Goal: Task Accomplishment & Management: Complete application form

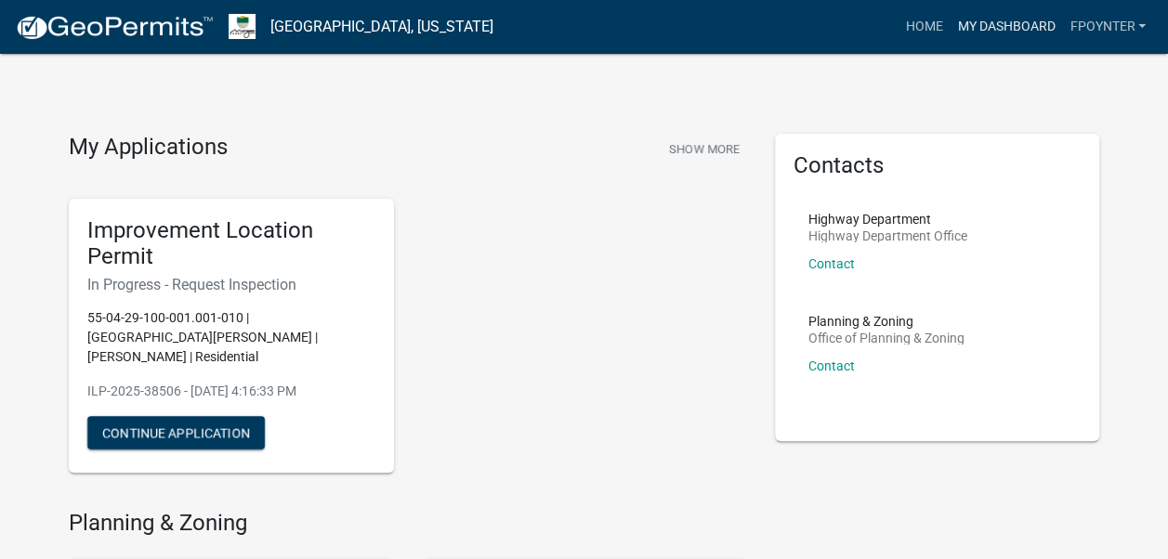
click at [1005, 22] on link "My Dashboard" at bounding box center [1005, 26] width 112 height 35
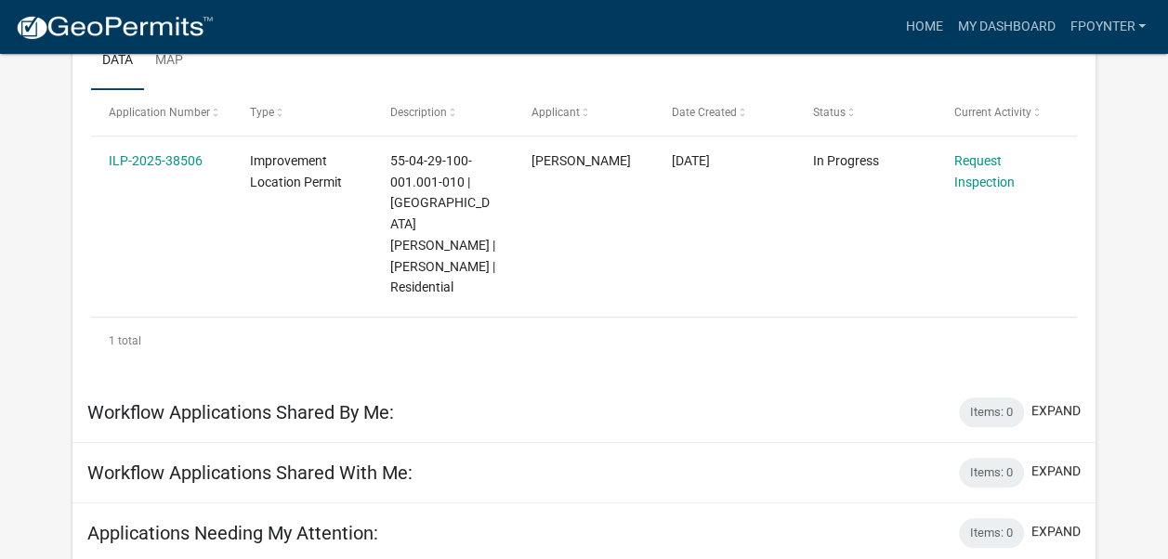
scroll to position [327, 0]
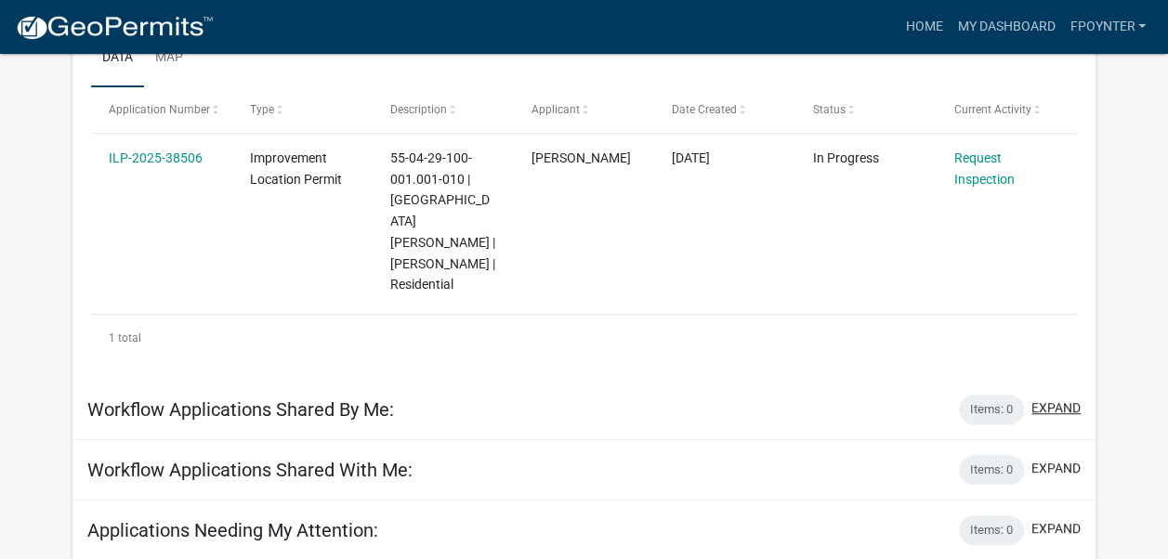
click at [1064, 399] on button "expand" at bounding box center [1055, 409] width 49 height 20
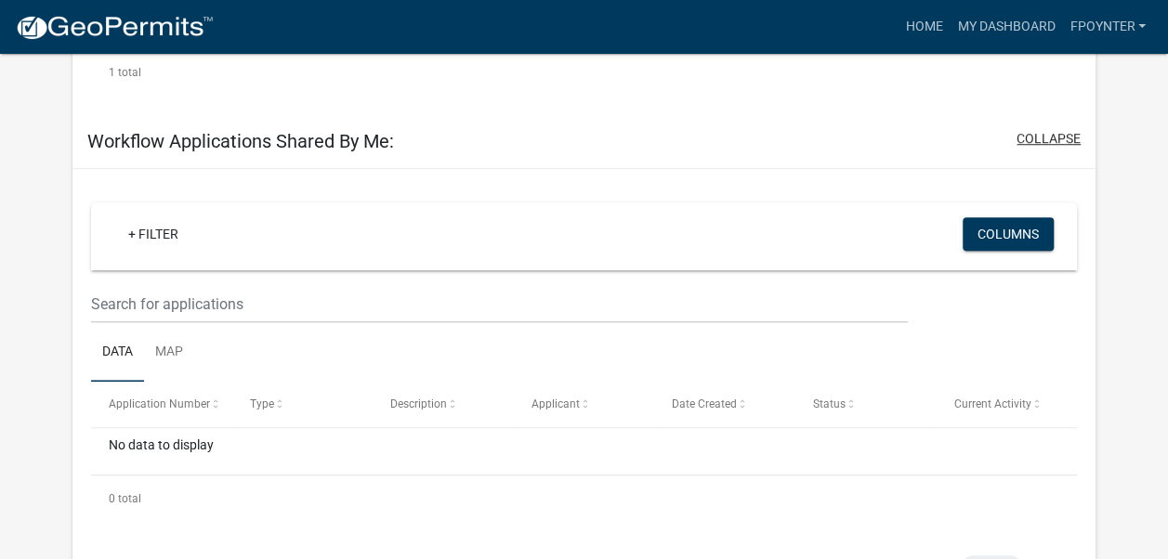
scroll to position [595, 0]
drag, startPoint x: 1137, startPoint y: 322, endPoint x: 1136, endPoint y: 290, distance: 32.5
click at [1136, 290] on app-user-applications "more_horiz Home My Dashboard Fpoynter Account Logout My Dashboard Settings sett…" at bounding box center [584, 89] width 1168 height 1261
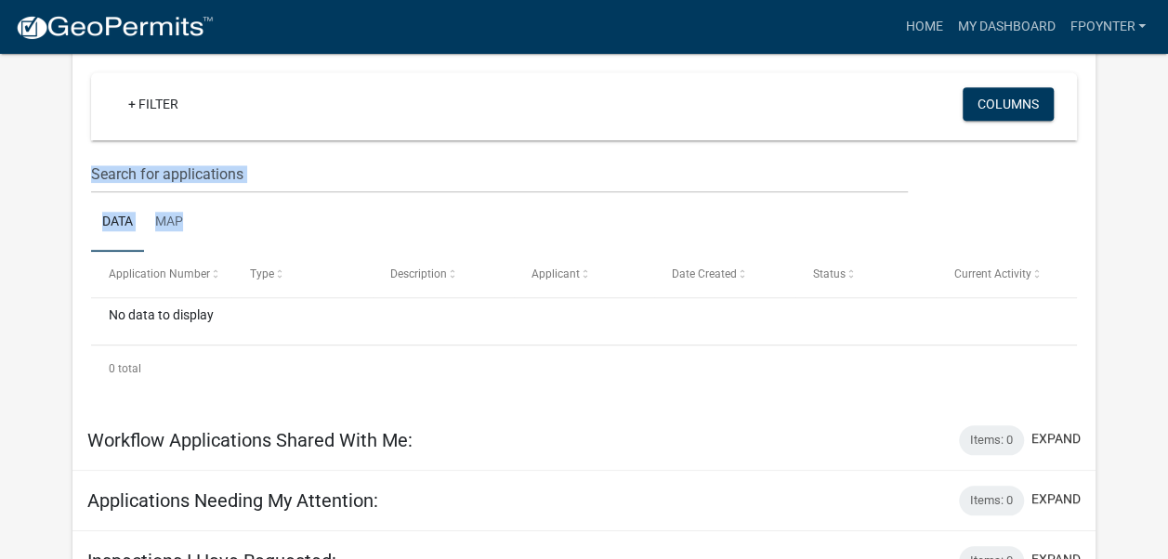
scroll to position [732, 0]
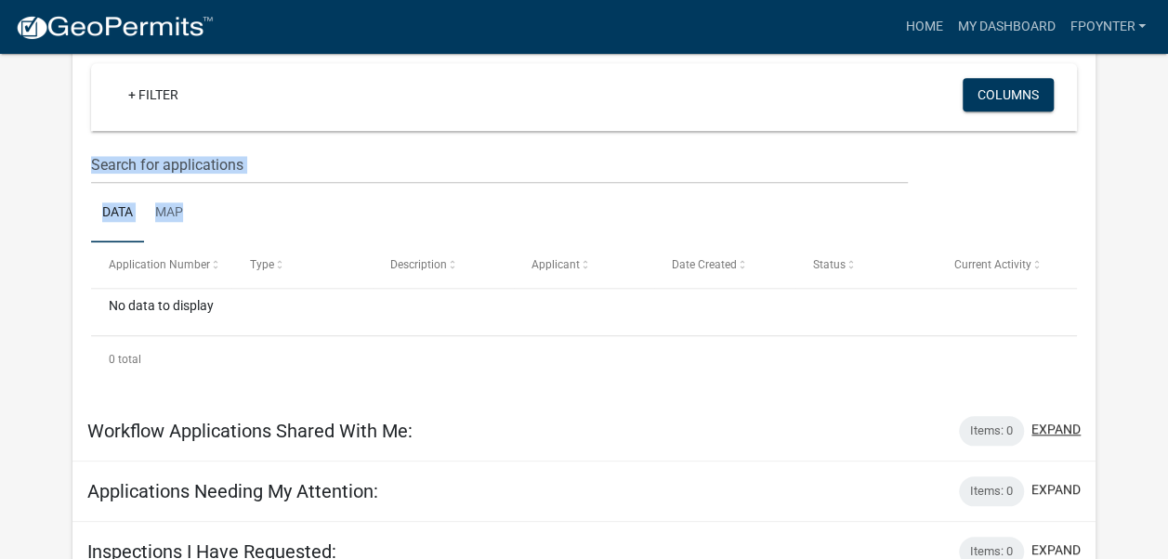
click at [1053, 420] on button "expand" at bounding box center [1055, 430] width 49 height 20
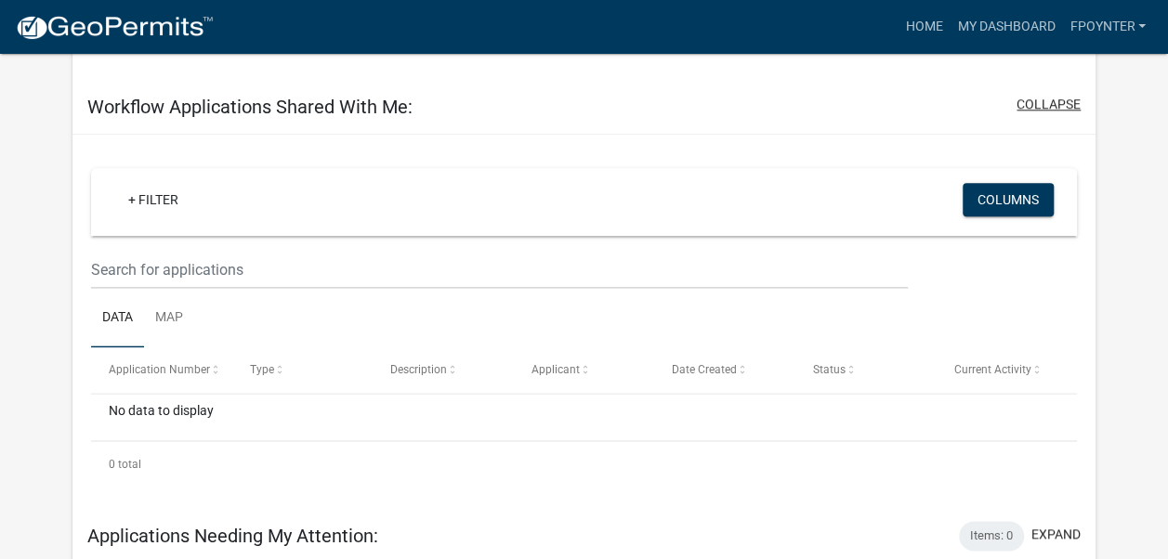
scroll to position [1098, 0]
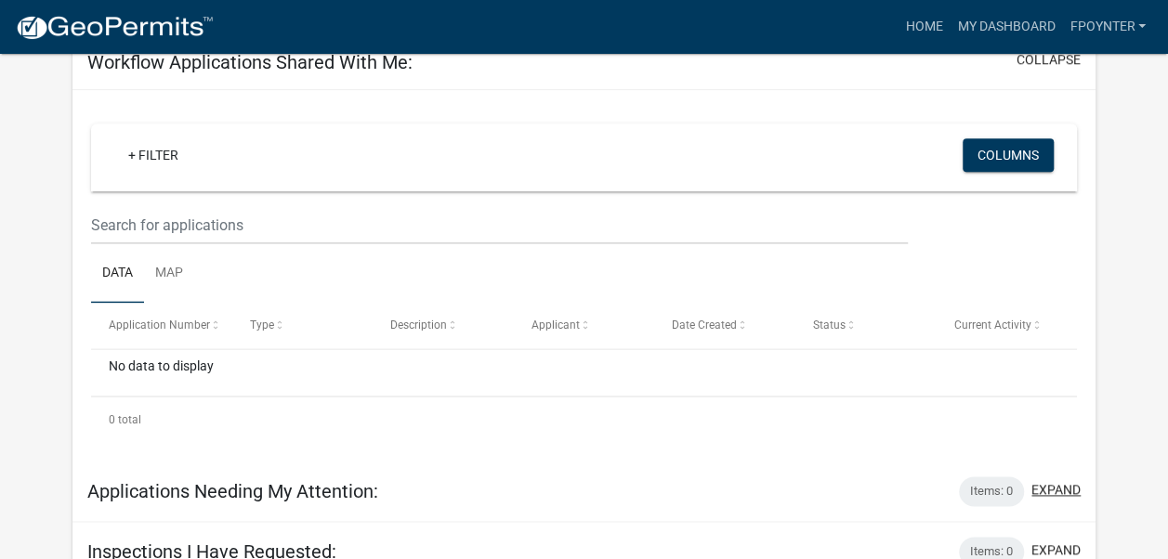
click at [1052, 480] on button "expand" at bounding box center [1055, 490] width 49 height 20
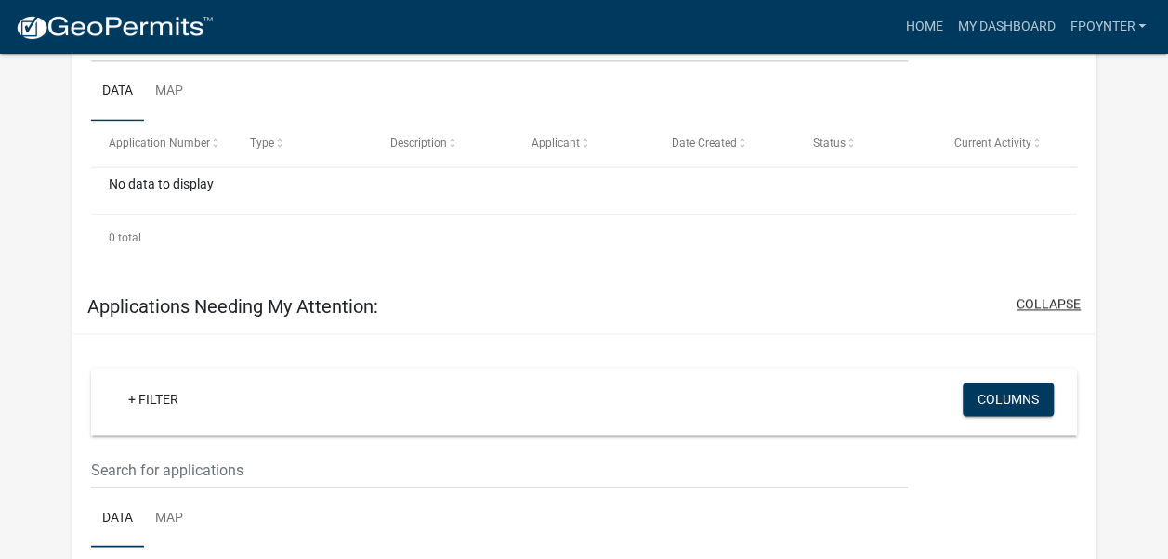
scroll to position [1464, 0]
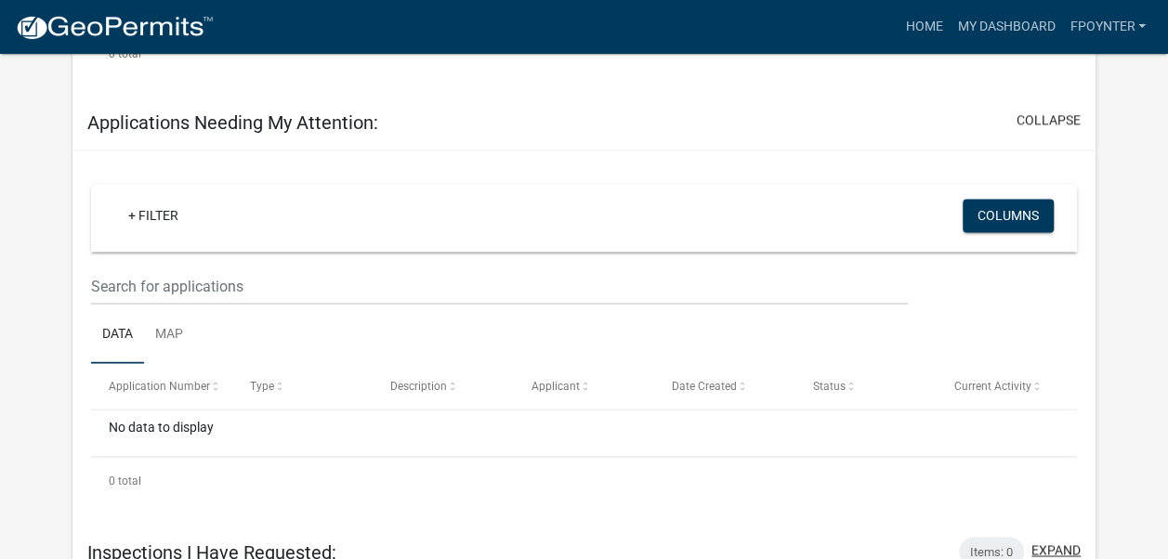
click at [1052, 541] on button "expand" at bounding box center [1055, 551] width 49 height 20
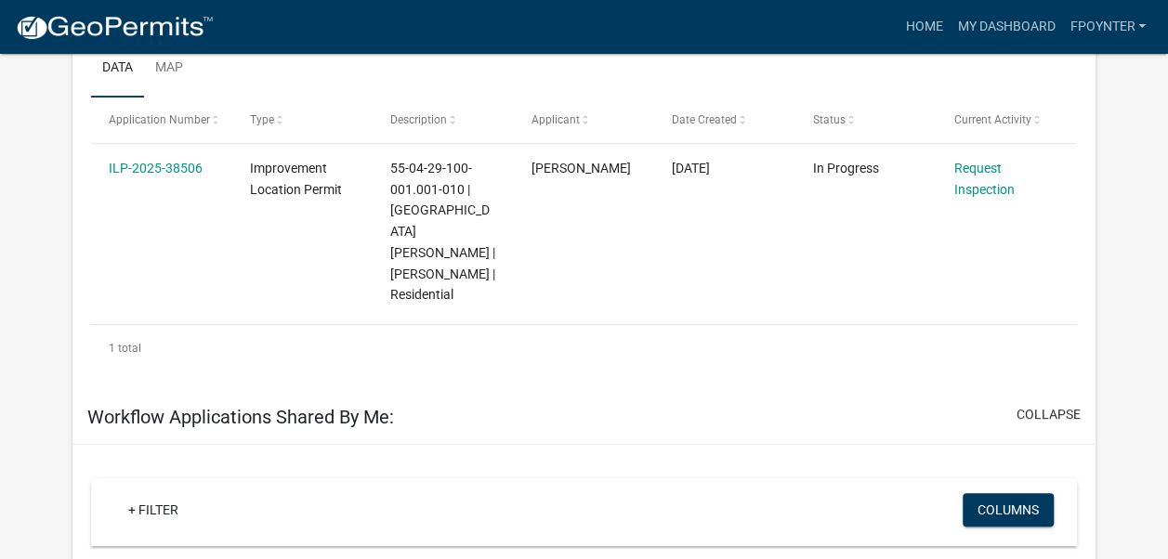
scroll to position [319, 0]
click at [158, 164] on link "ILP-2025-38506" at bounding box center [156, 166] width 94 height 15
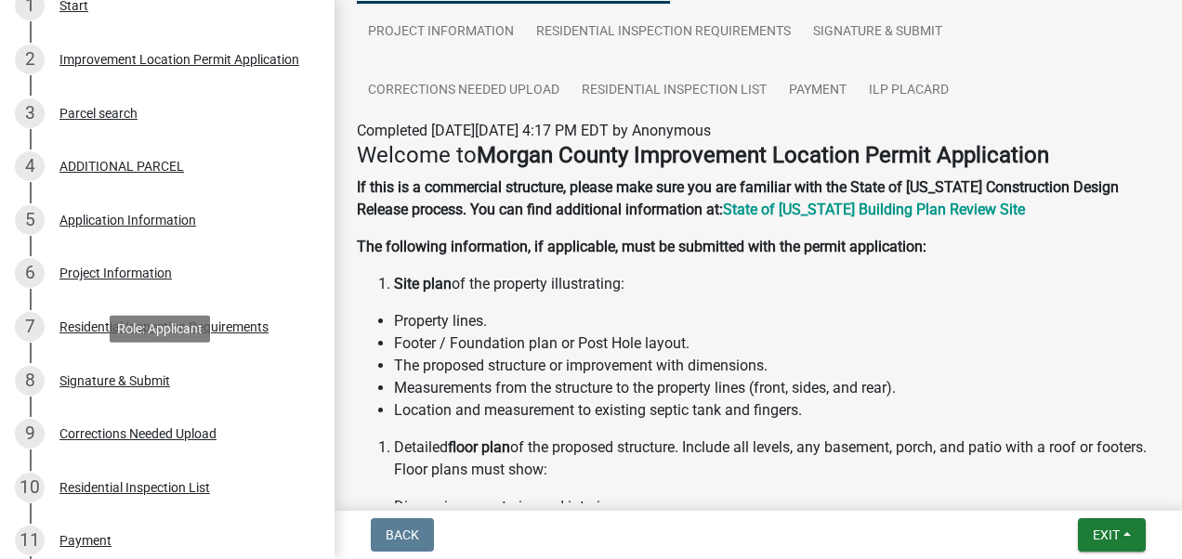
scroll to position [344, 0]
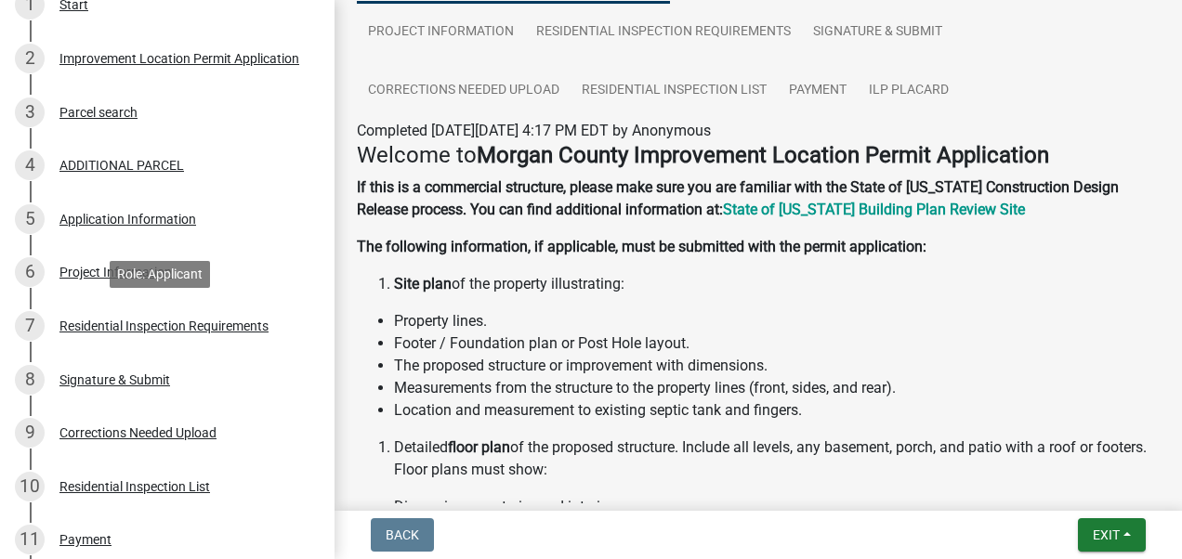
click at [163, 318] on div "7 Residential Inspection Requirements" at bounding box center [160, 326] width 290 height 30
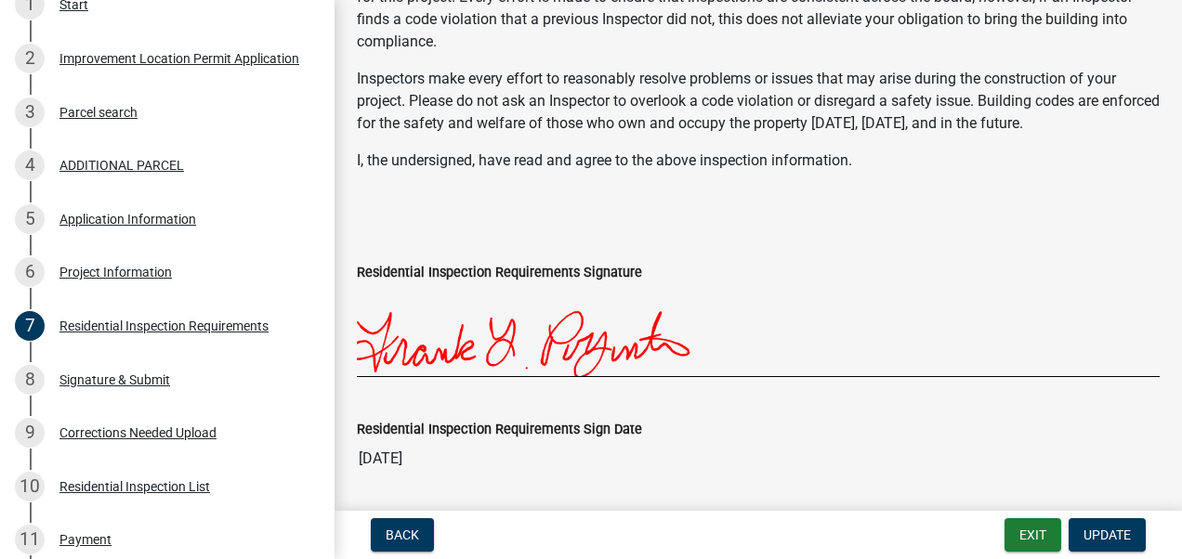
scroll to position [583, 0]
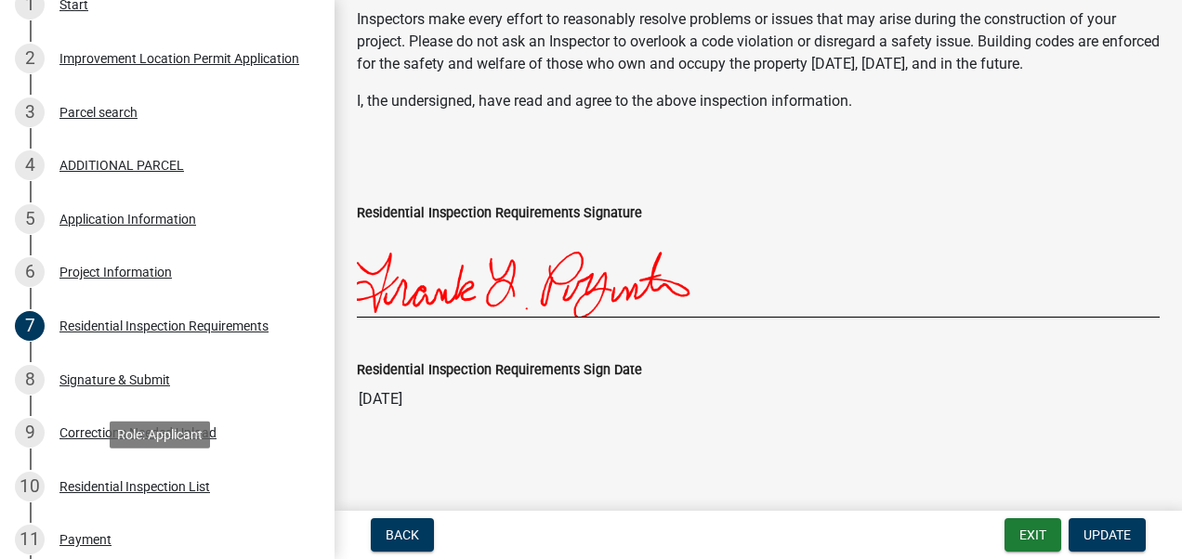
click at [150, 489] on div "Residential Inspection List" at bounding box center [134, 486] width 150 height 13
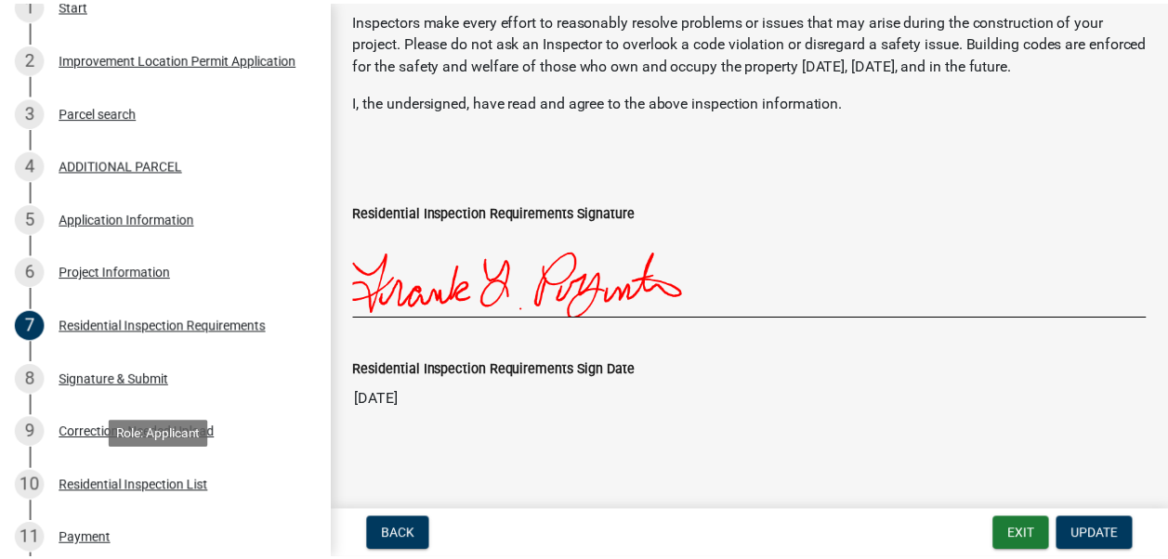
scroll to position [0, 0]
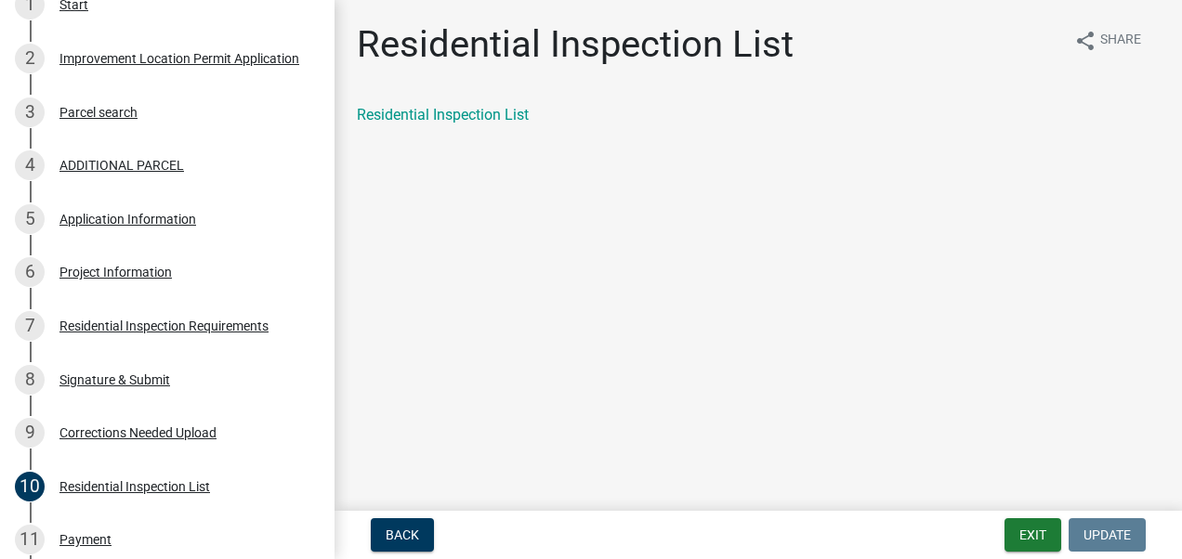
click at [450, 114] on link "Residential Inspection List" at bounding box center [443, 115] width 172 height 18
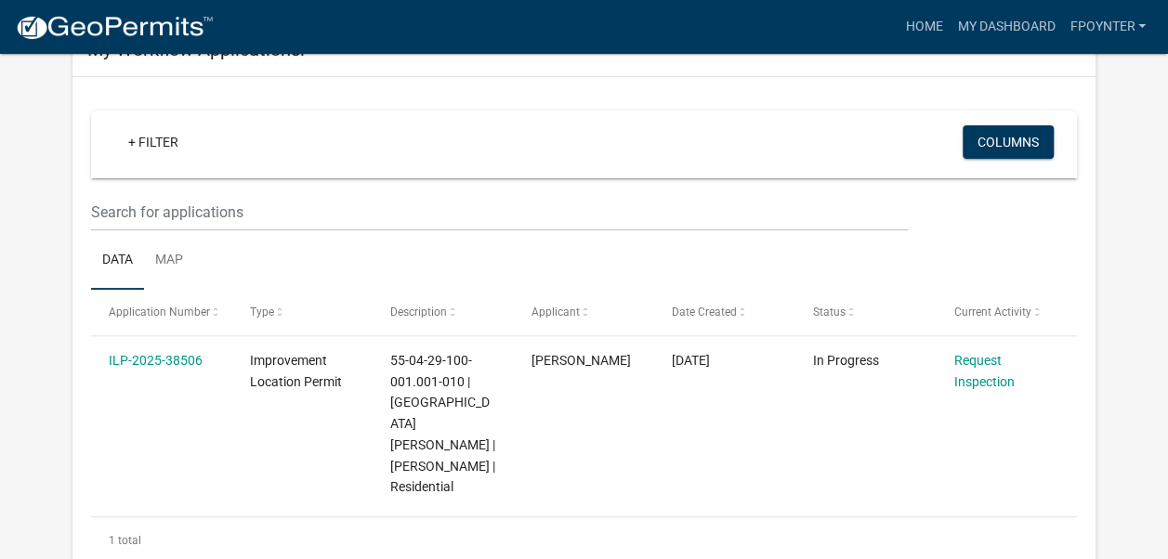
scroll to position [125, 0]
click at [977, 380] on link "Request Inspection" at bounding box center [983, 370] width 60 height 36
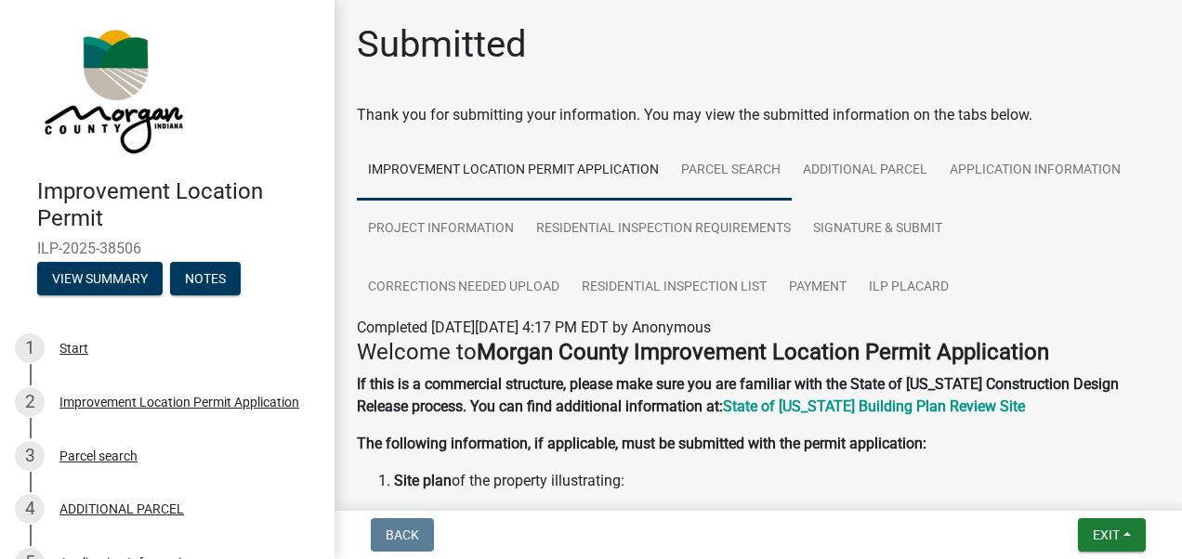
click at [731, 174] on link "Parcel search" at bounding box center [731, 170] width 122 height 59
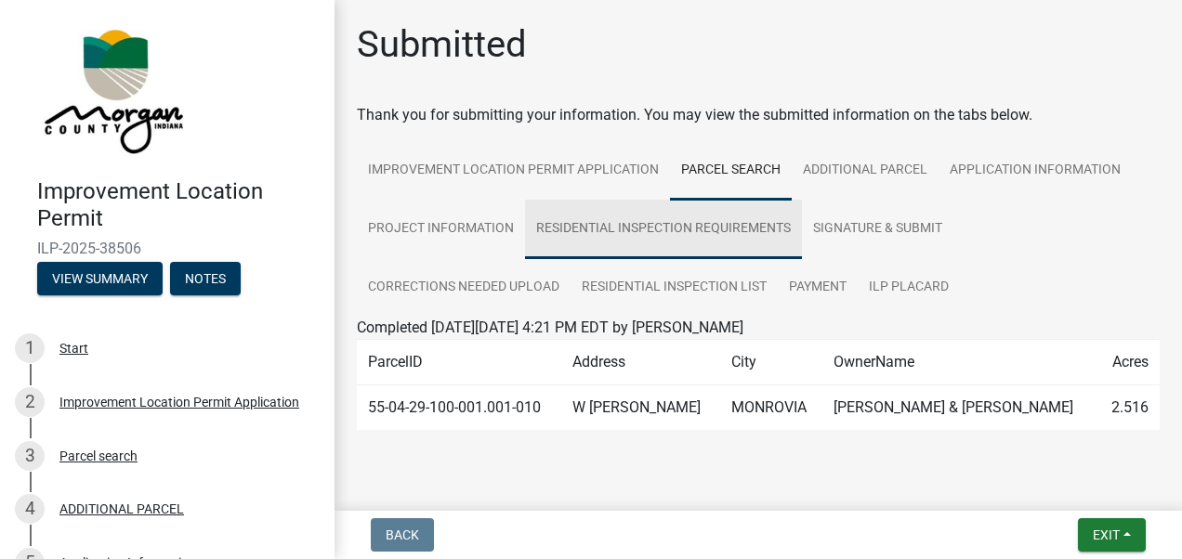
click at [667, 232] on link "Residential Inspection Requirements" at bounding box center [663, 229] width 277 height 59
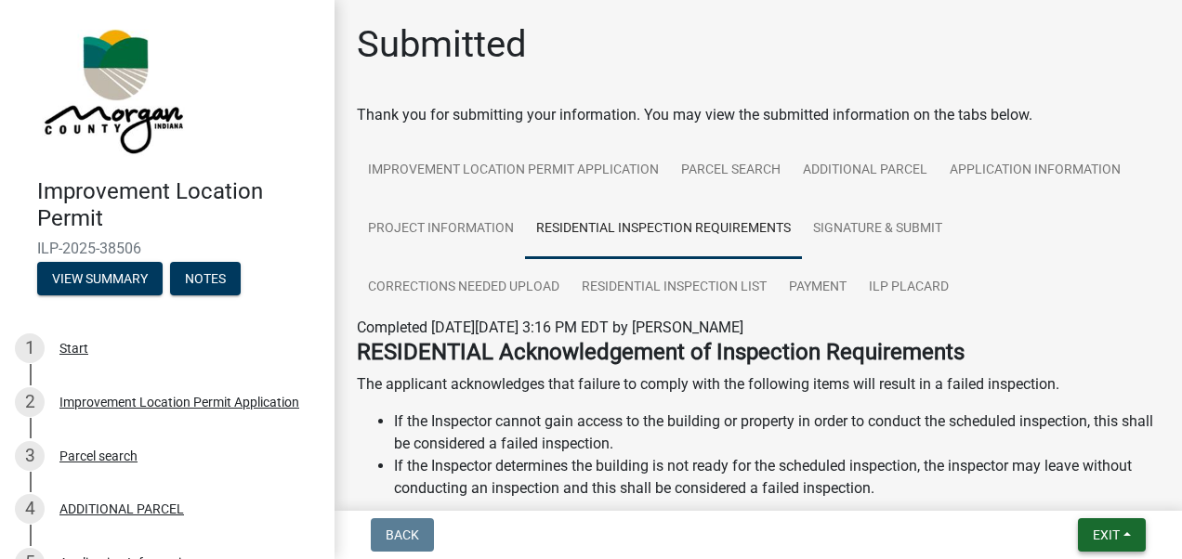
click at [1111, 526] on button "Exit" at bounding box center [1112, 534] width 68 height 33
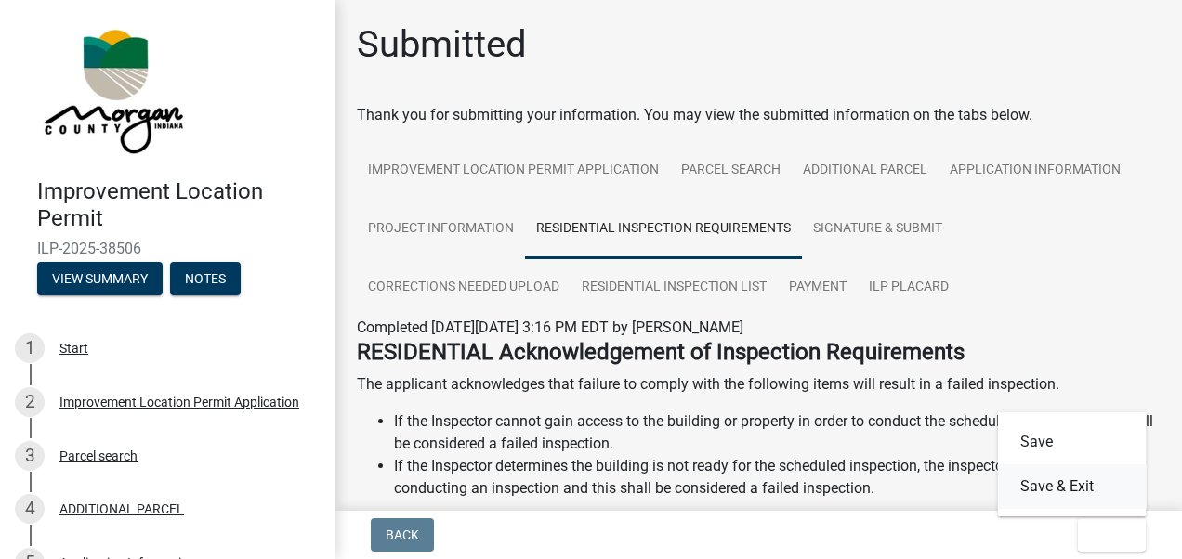
click at [1081, 490] on button "Save & Exit" at bounding box center [1072, 486] width 149 height 45
